Goal: Book appointment/travel/reservation

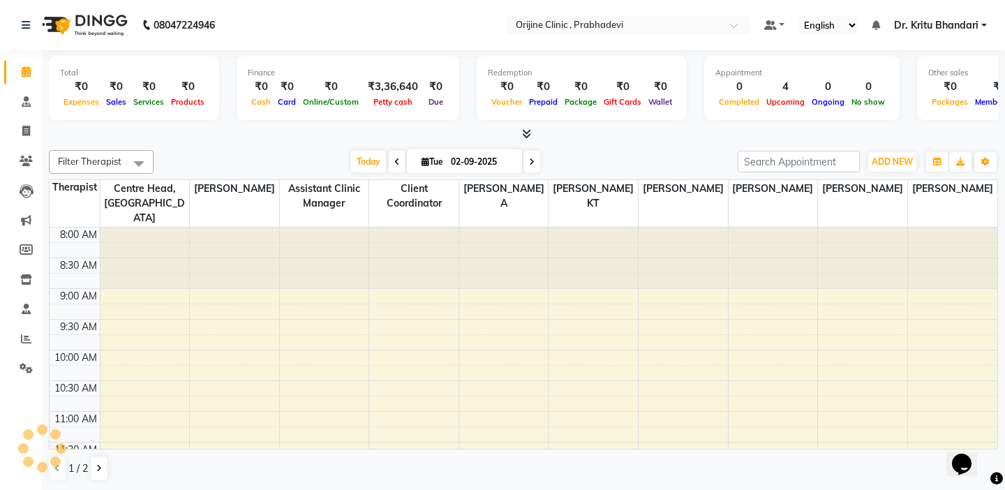
click at [503, 29] on ul "Select Location × Orijine Clinic , Prabhadevi" at bounding box center [628, 25] width 258 height 19
click at [515, 20] on input "text" at bounding box center [614, 27] width 202 height 14
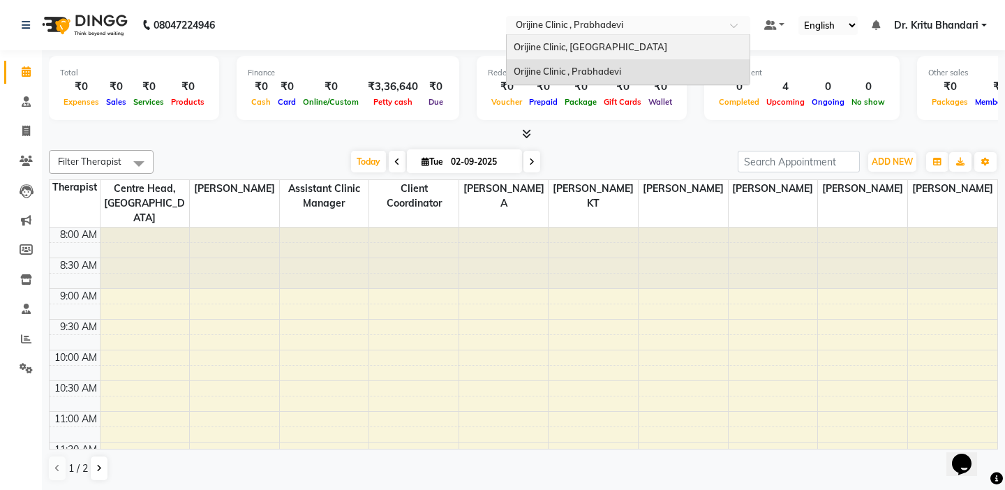
click at [522, 46] on span "Orijine Clinic, [GEOGRAPHIC_DATA]" at bounding box center [591, 46] width 154 height 11
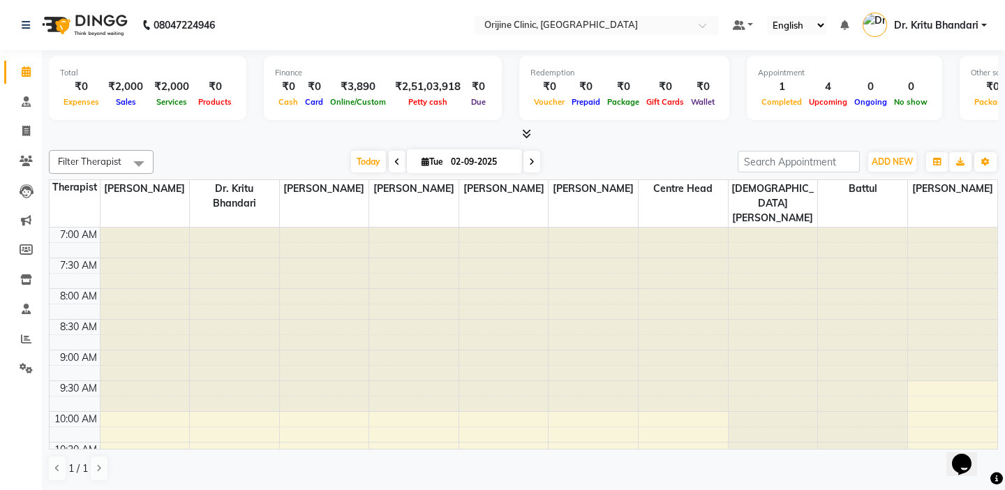
click at [70, 258] on div "7:30 AM" at bounding box center [78, 265] width 43 height 15
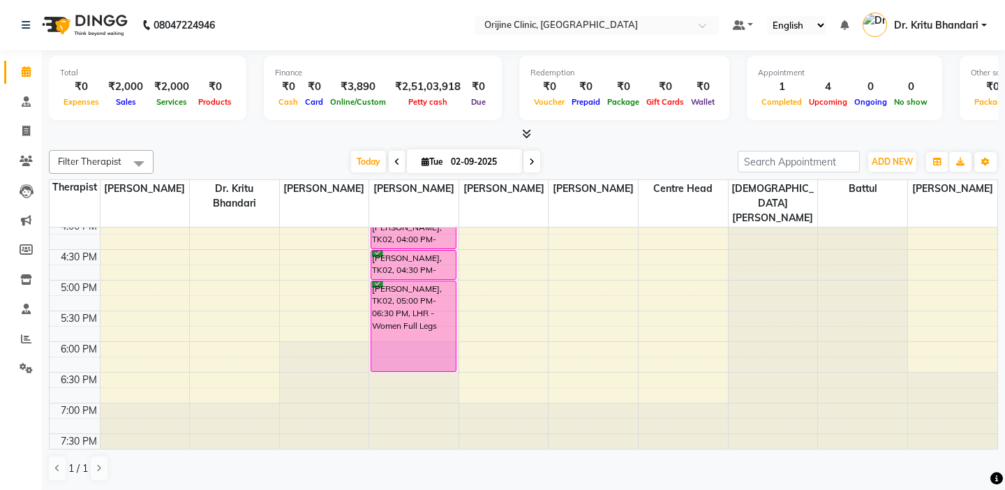
scroll to position [1, 0]
